Goal: Task Accomplishment & Management: Use online tool/utility

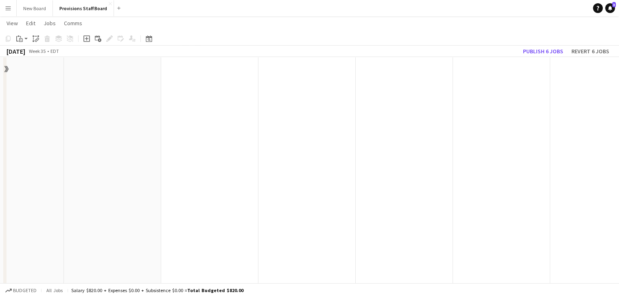
scroll to position [489, 0]
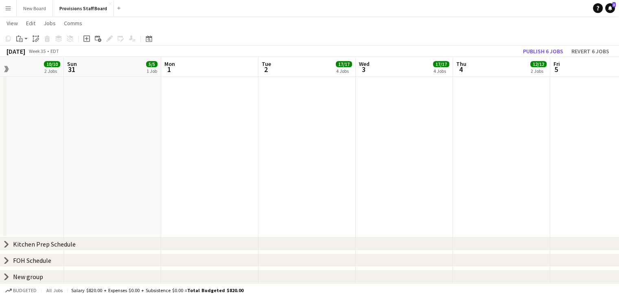
click at [7, 244] on icon at bounding box center [6, 244] width 3 height 6
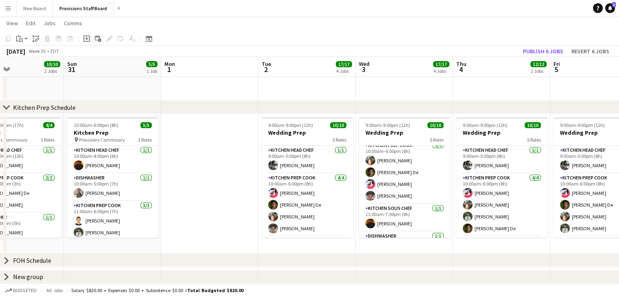
scroll to position [0, 0]
